Goal: Task Accomplishment & Management: Manage account settings

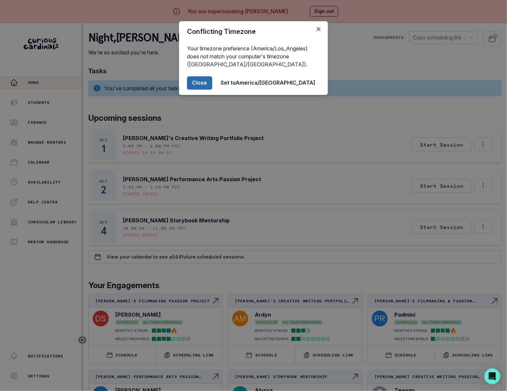
click at [212, 85] on button "Close" at bounding box center [199, 82] width 25 height 13
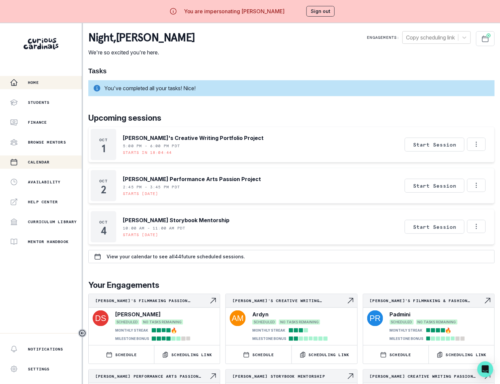
click at [39, 161] on p "Calendar" at bounding box center [39, 162] width 22 height 5
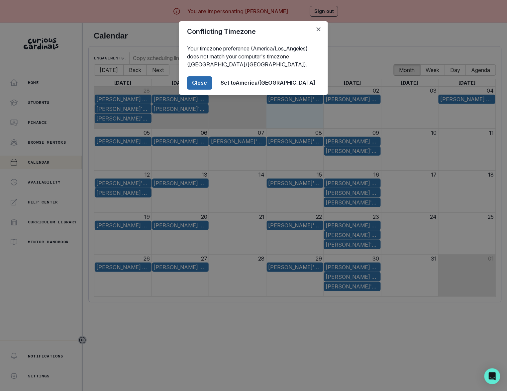
click at [212, 82] on button "Close" at bounding box center [199, 82] width 25 height 13
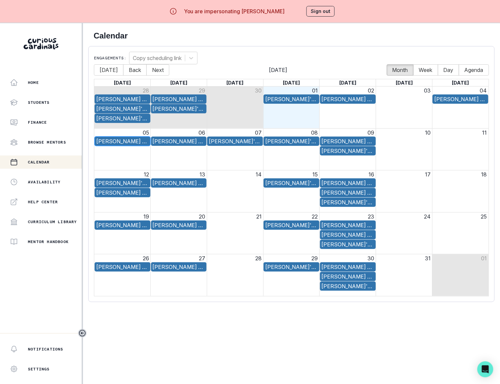
click at [120, 141] on div "[PERSON_NAME] Singing & Performance Project" at bounding box center [122, 141] width 52 height 8
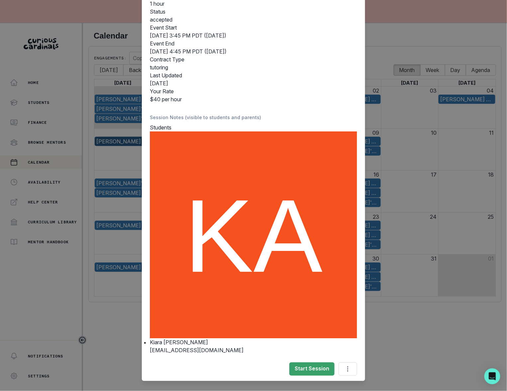
scroll to position [70, 0]
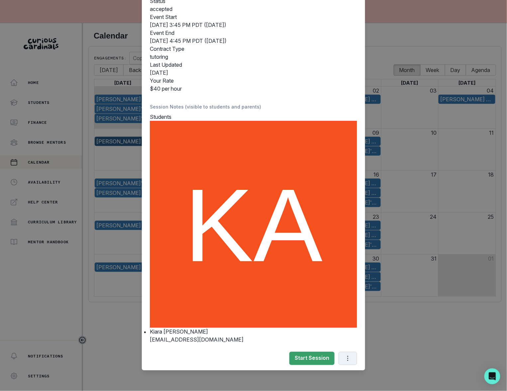
click at [345, 359] on icon "Options" at bounding box center [347, 358] width 7 height 7
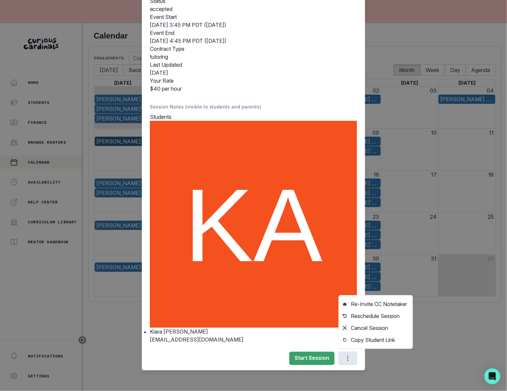
click at [448, 343] on div "[PERSON_NAME] Singing & Performance Project Duration 1 hour Status accepted Eve…" at bounding box center [253, 195] width 507 height 391
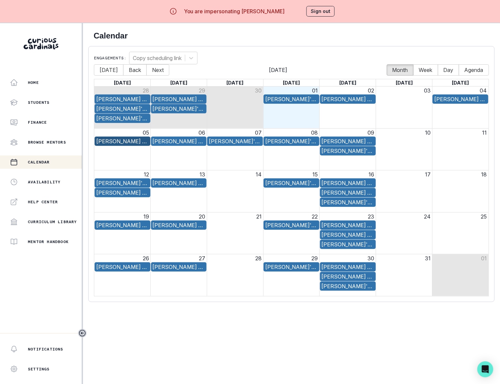
click at [314, 11] on button "Sign out" at bounding box center [320, 11] width 28 height 11
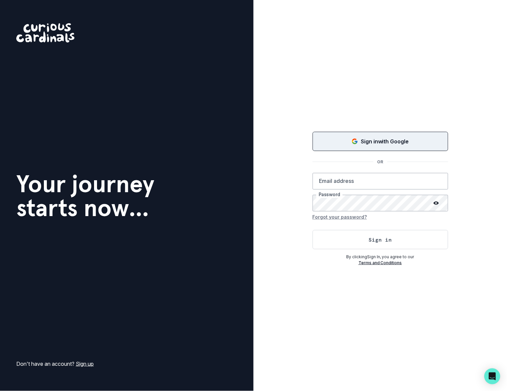
click at [348, 143] on div "Sign in with Google" at bounding box center [380, 141] width 119 height 8
